Goal: Navigation & Orientation: Find specific page/section

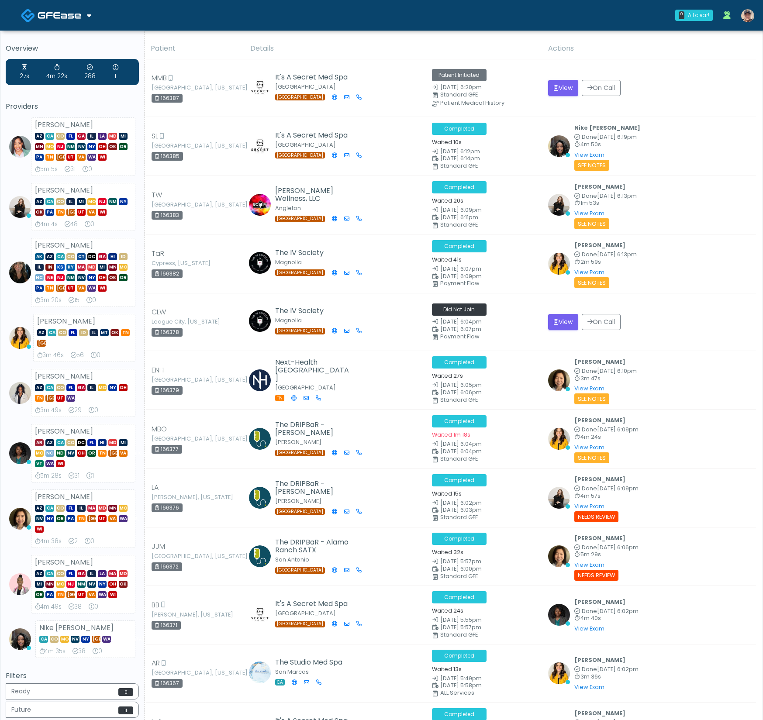
click at [85, 25] on link at bounding box center [56, 15] width 70 height 28
click at [79, 44] on link "Docovia Staffing" at bounding box center [59, 44] width 90 height 21
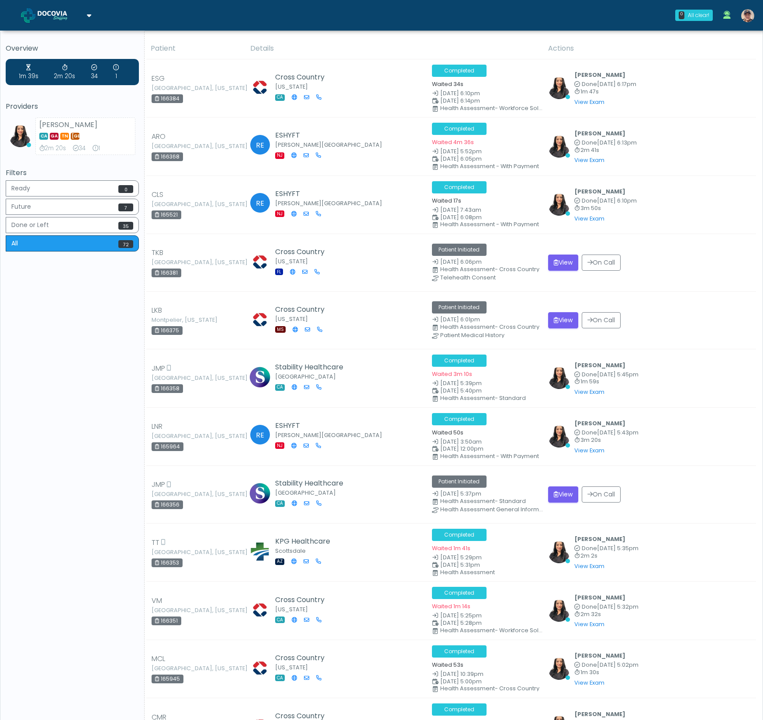
click at [73, 16] on img at bounding box center [60, 15] width 44 height 9
click at [75, 69] on link "GFEase" at bounding box center [59, 65] width 90 height 21
click at [79, 17] on img at bounding box center [60, 15] width 44 height 9
